Goal: Task Accomplishment & Management: Manage account settings

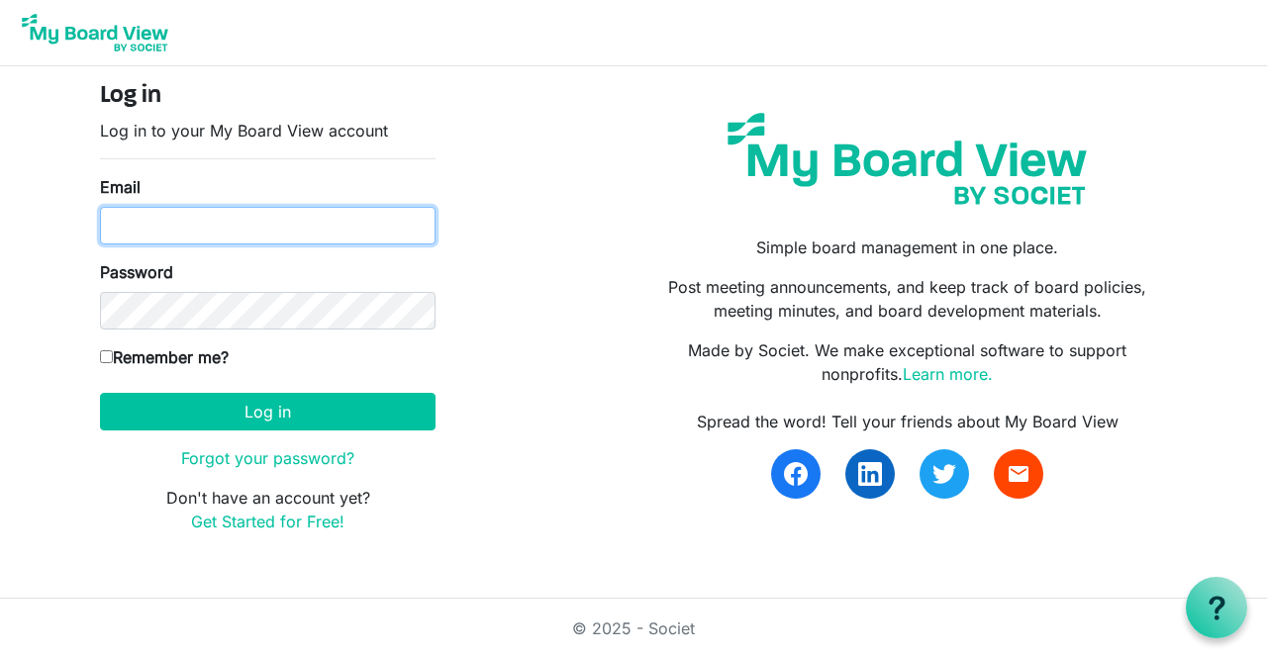
click at [132, 234] on input "Email" at bounding box center [268, 226] width 336 height 38
type input "meghancslatts@gmail.com"
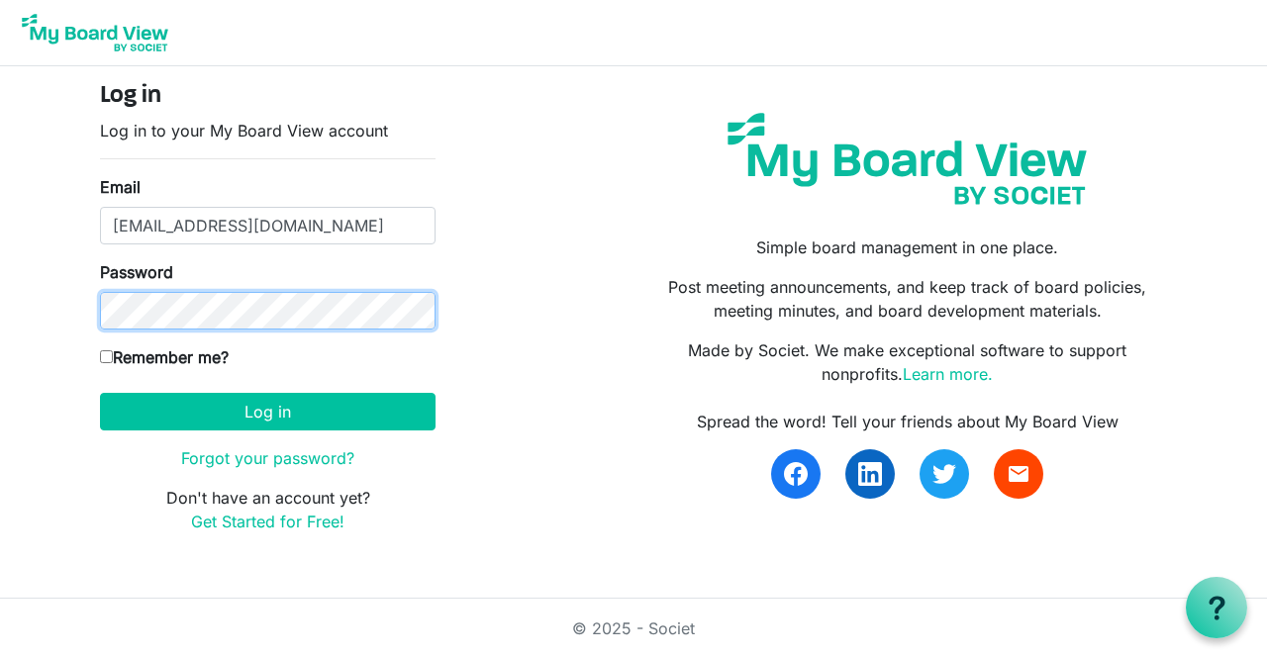
click at [100, 393] on button "Log in" at bounding box center [268, 412] width 336 height 38
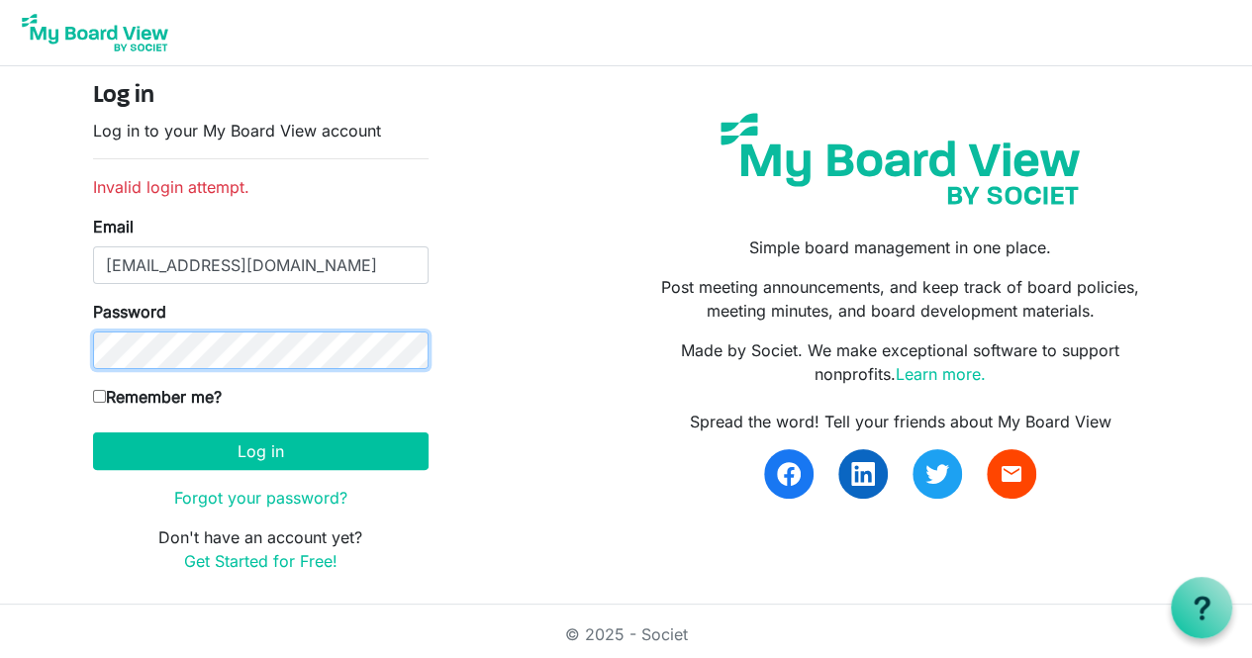
click at [93, 433] on button "Log in" at bounding box center [261, 452] width 336 height 38
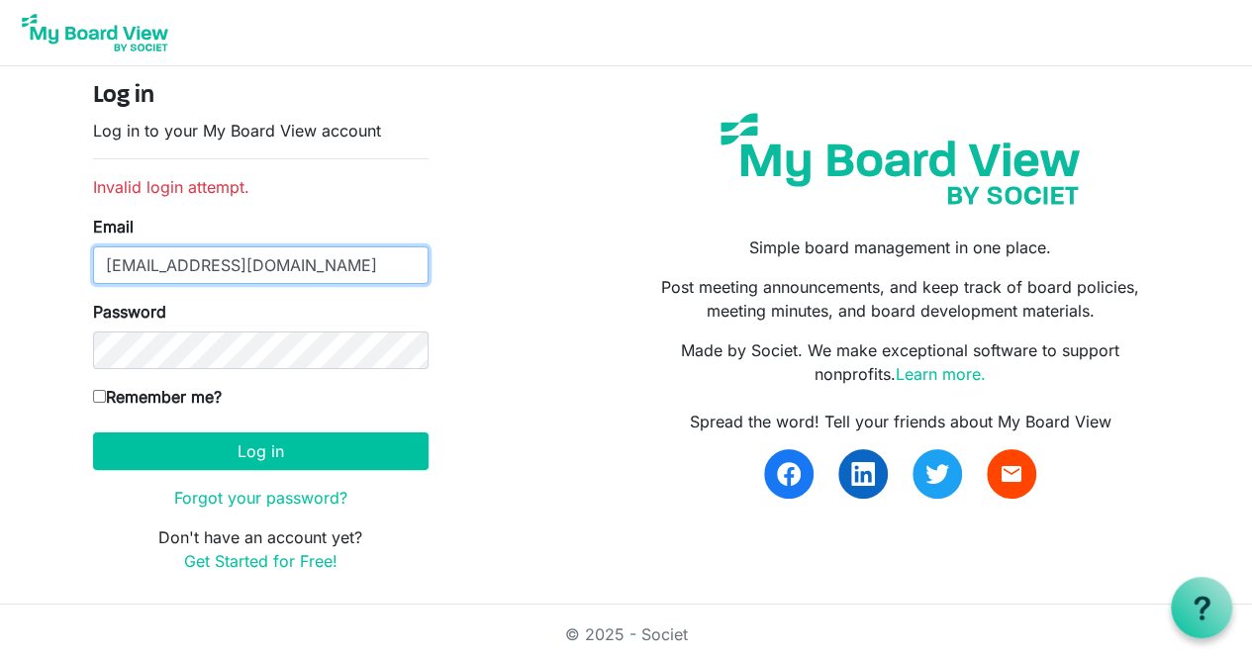
click at [250, 266] on input "[EMAIL_ADDRESS][DOMAIN_NAME]" at bounding box center [261, 265] width 336 height 38
type input "mslattery@revelstokecapital.com"
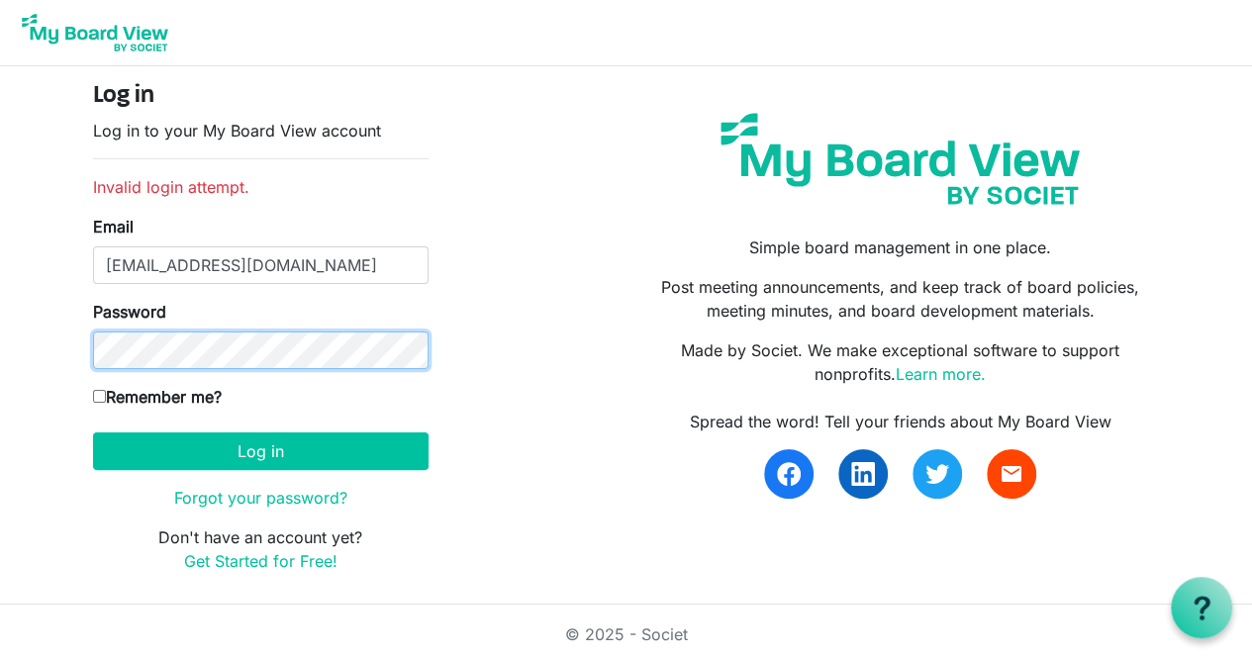
click at [93, 433] on button "Log in" at bounding box center [261, 452] width 336 height 38
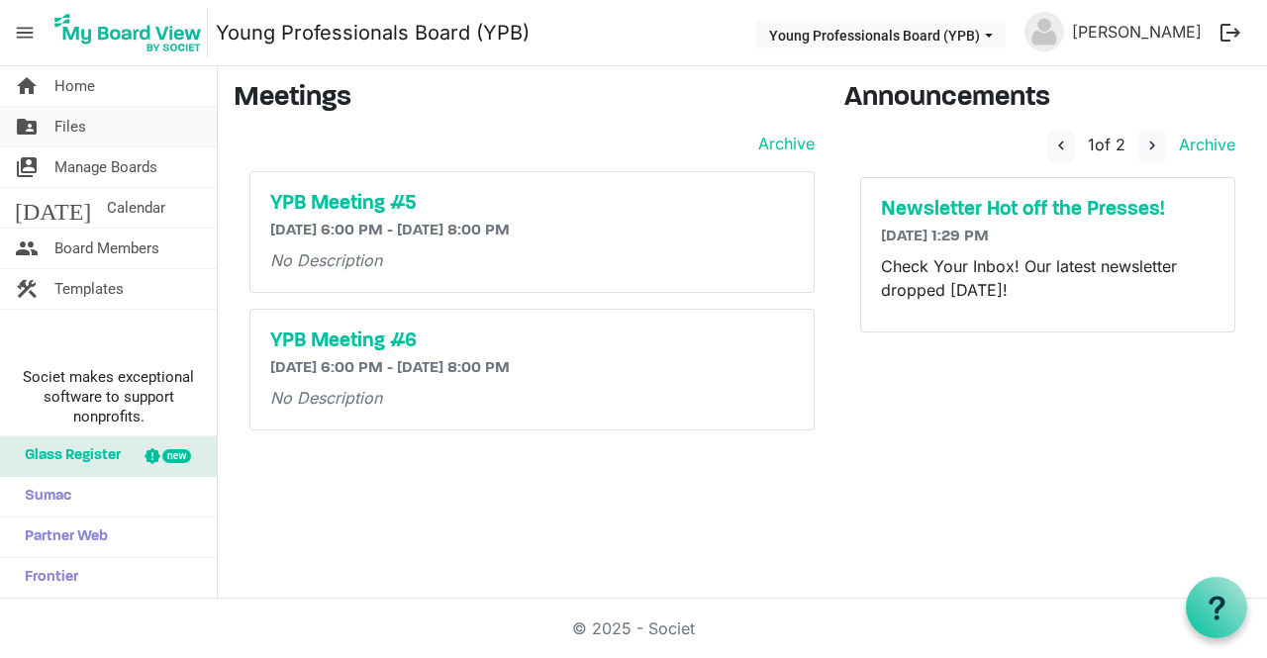
click at [85, 118] on link "folder_shared Files" at bounding box center [108, 127] width 217 height 40
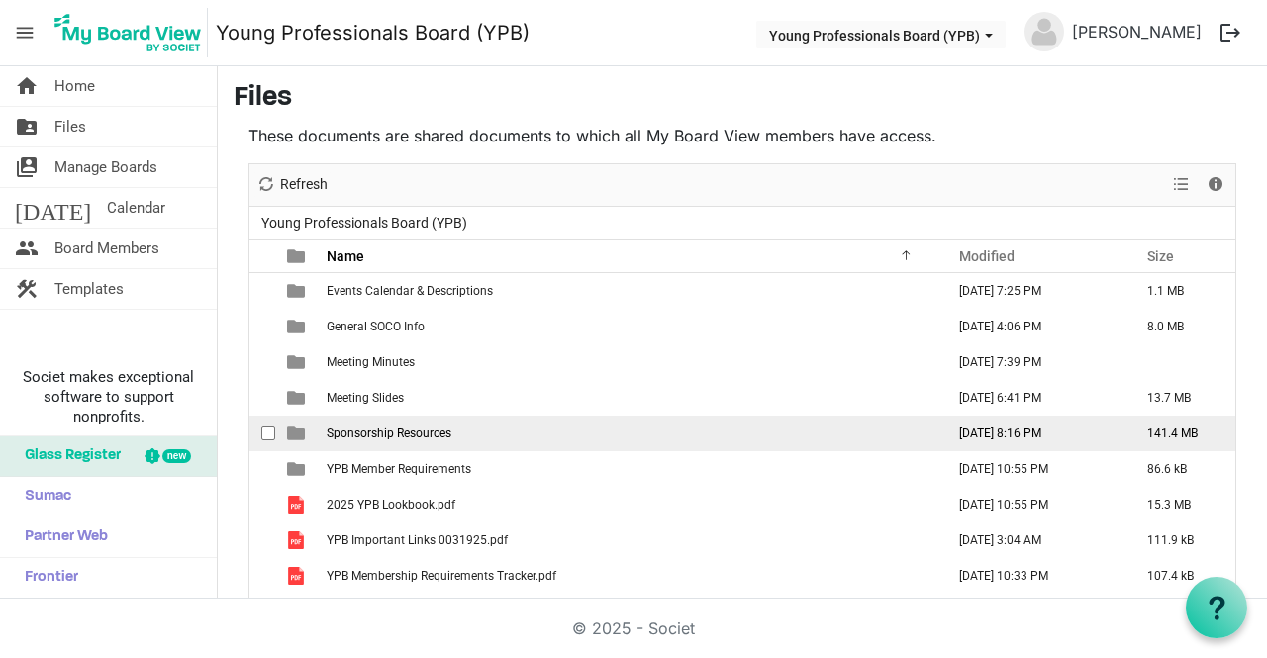
click at [382, 437] on span "Sponsorship Resources" at bounding box center [389, 434] width 125 height 14
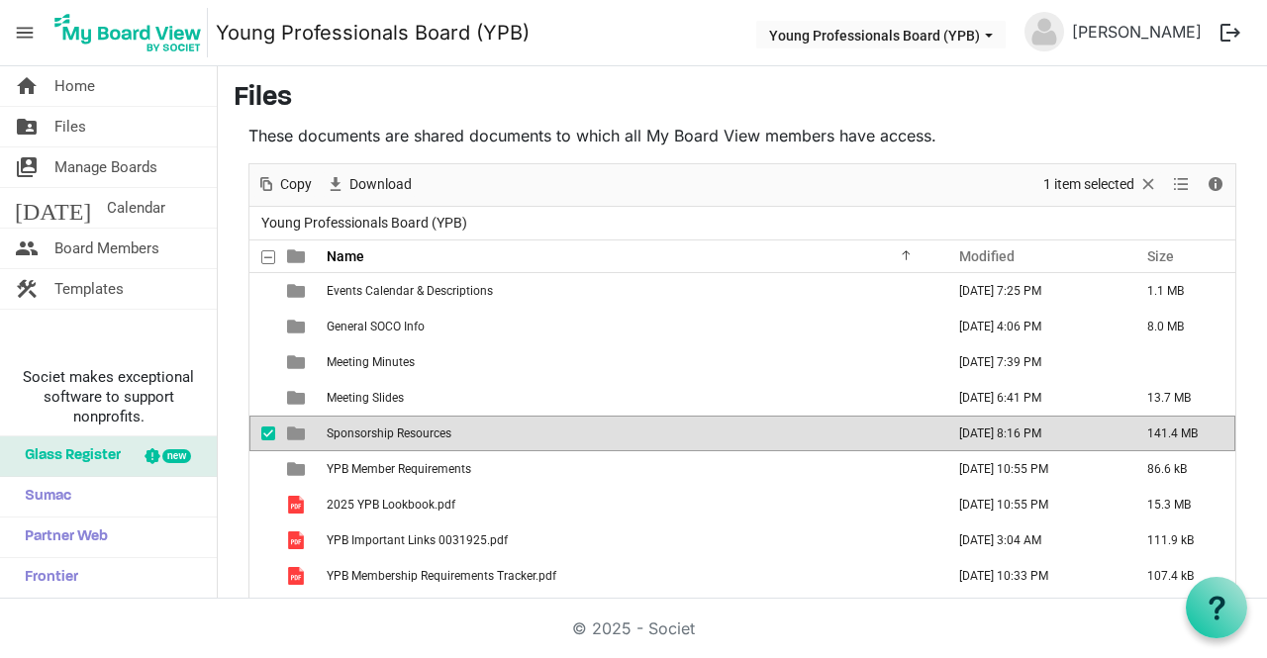
click at [382, 437] on span "Sponsorship Resources" at bounding box center [389, 434] width 125 height 14
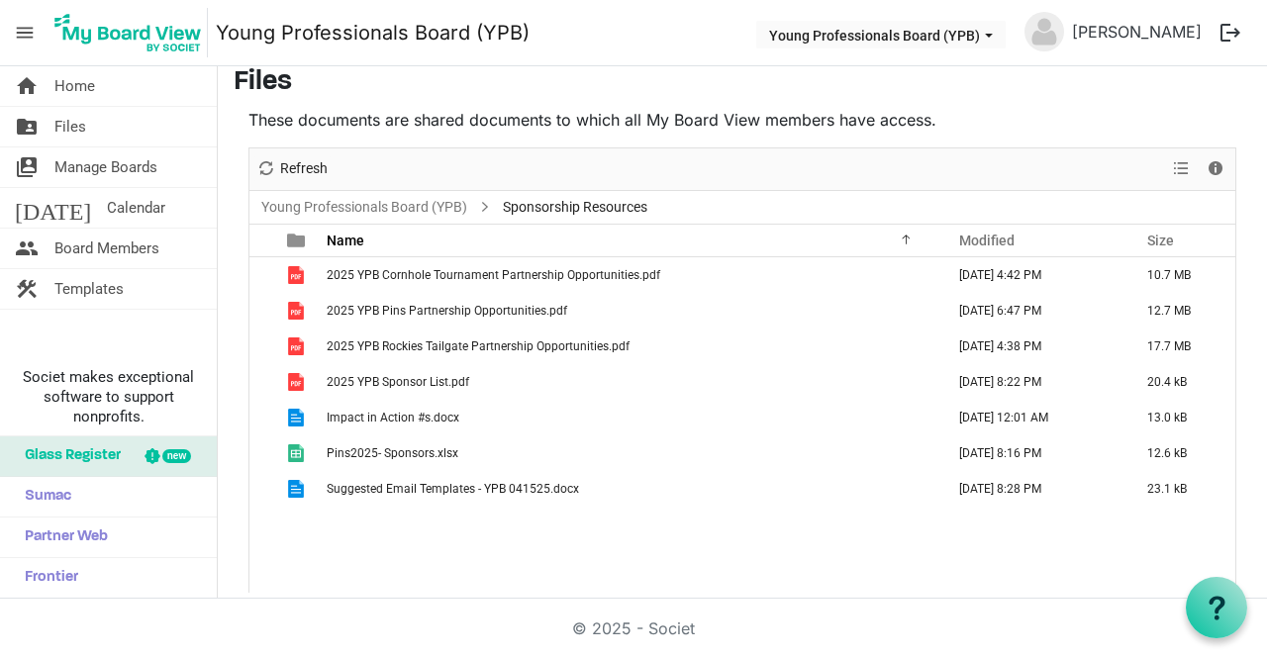
scroll to position [24, 0]
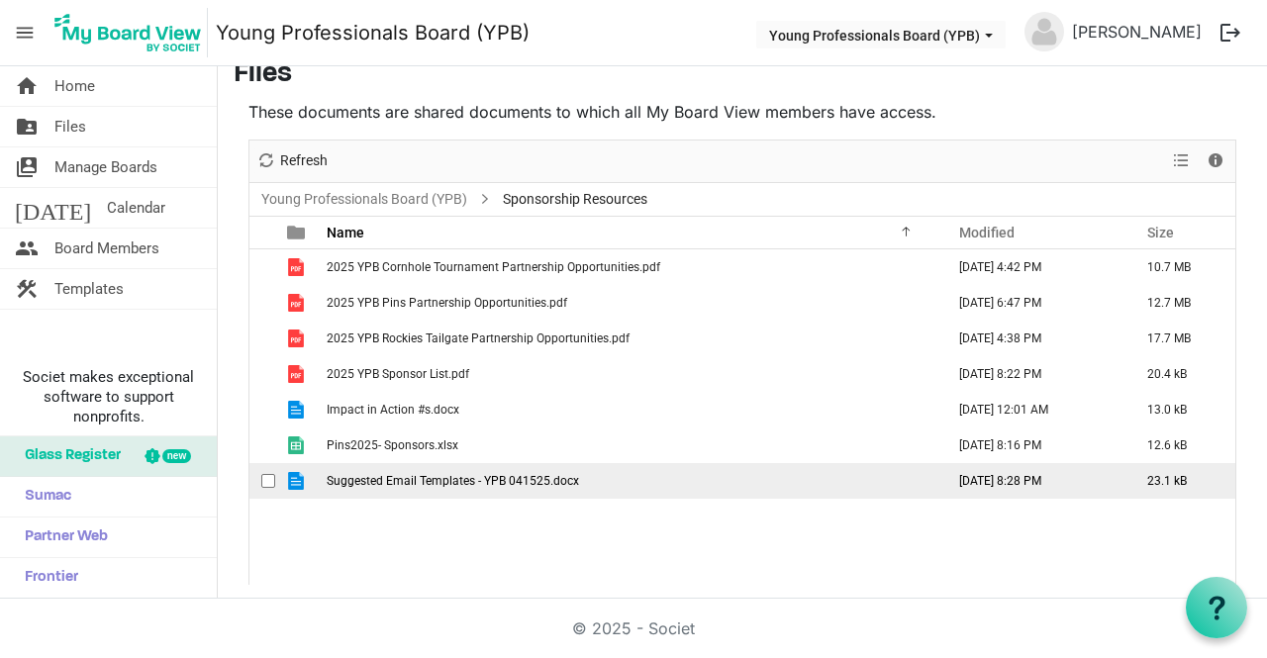
click at [474, 478] on span "Suggested Email Templates - YPB 041525.docx" at bounding box center [453, 481] width 252 height 14
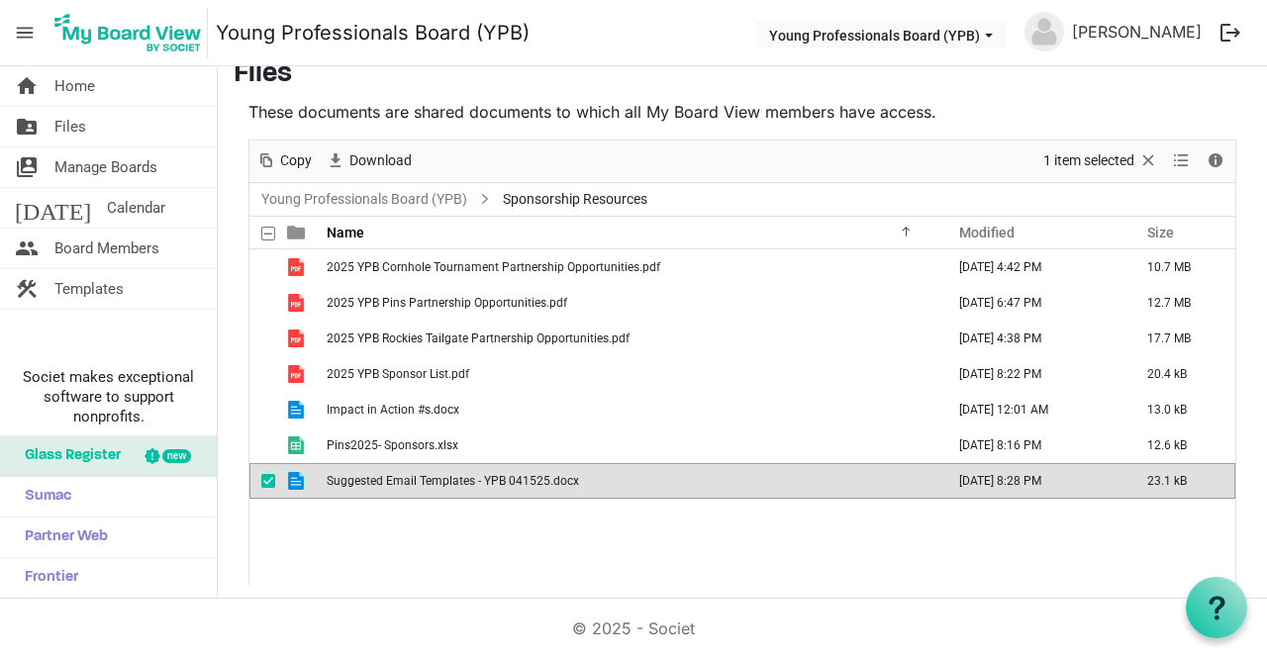
click at [474, 478] on span "Suggested Email Templates - YPB 041525.docx" at bounding box center [453, 481] width 252 height 14
